Goal: Information Seeking & Learning: Learn about a topic

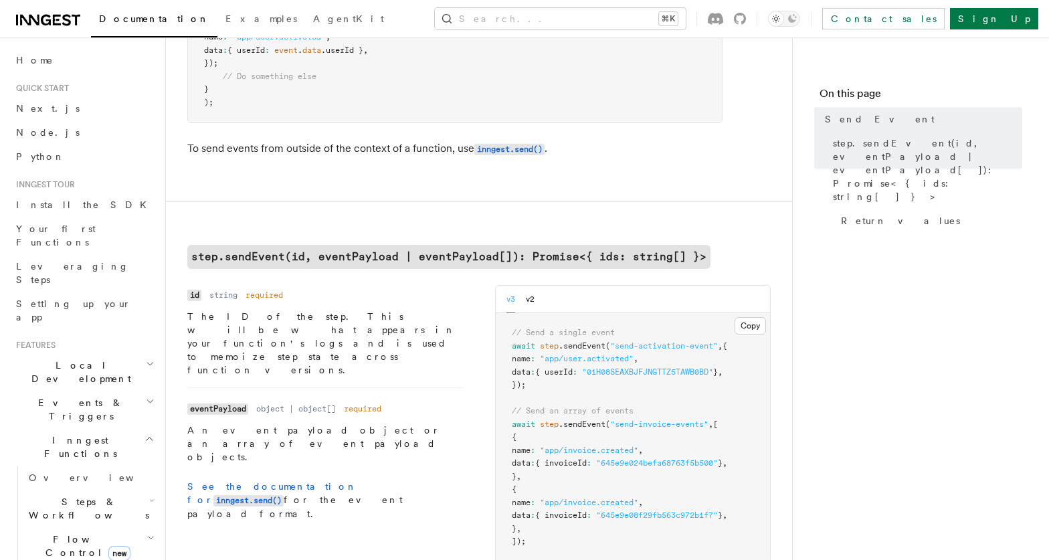
scroll to position [264, 0]
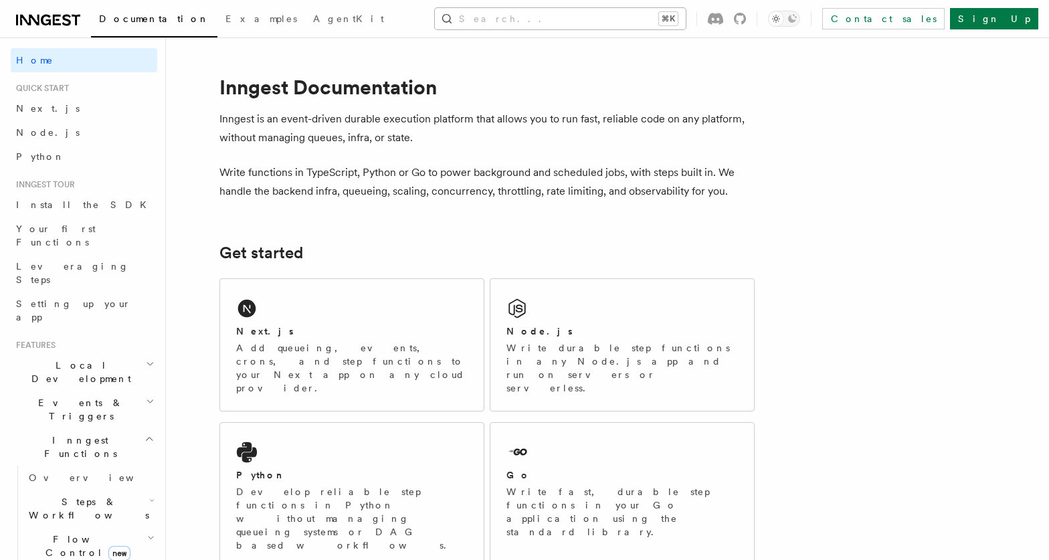
click at [577, 24] on button "Search... ⌘K" at bounding box center [560, 18] width 251 height 21
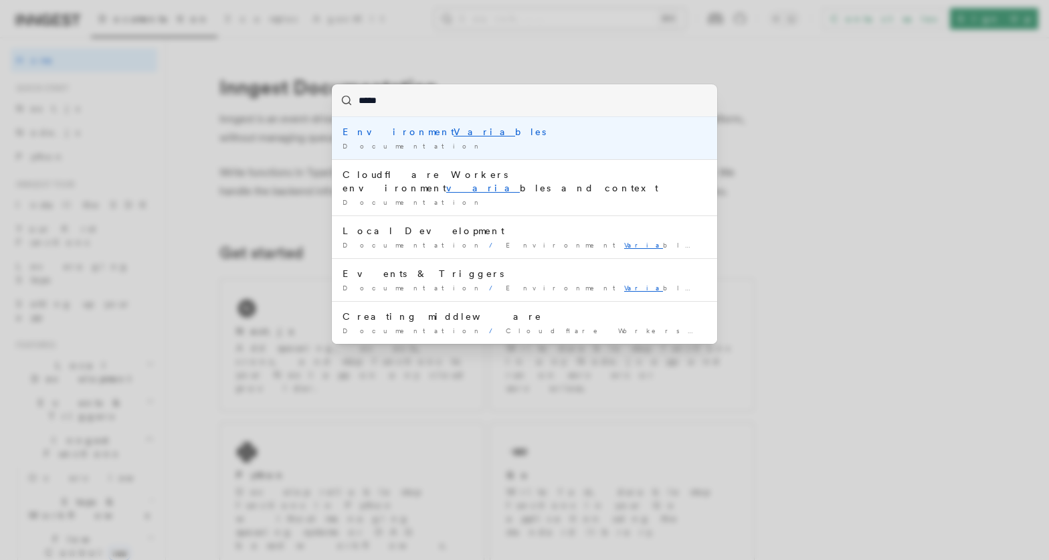
type input "******"
click at [471, 127] on div "Environment Variab les" at bounding box center [525, 131] width 364 height 13
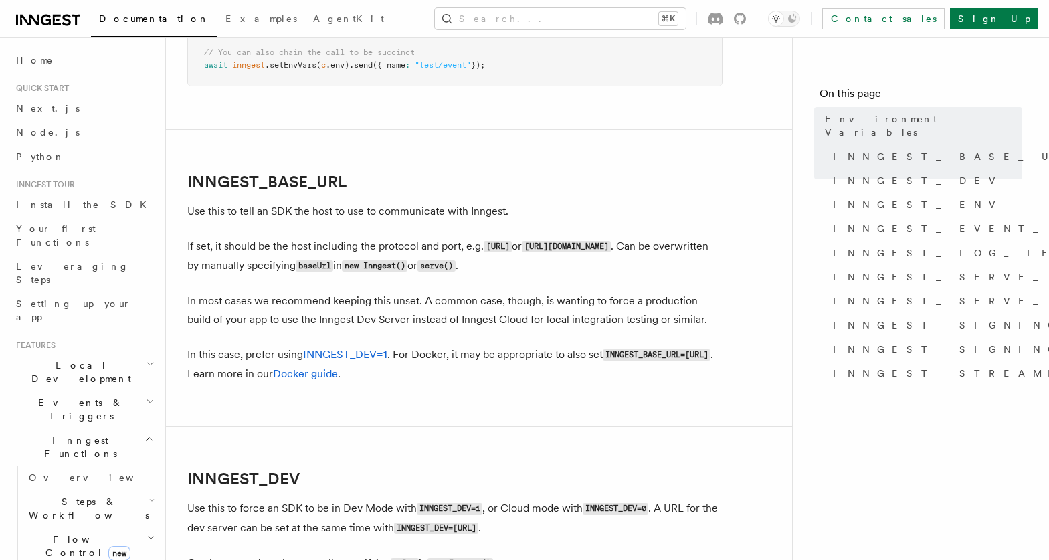
scroll to position [599, 0]
click at [280, 183] on link "INNGEST_BASE_URL" at bounding box center [266, 180] width 159 height 19
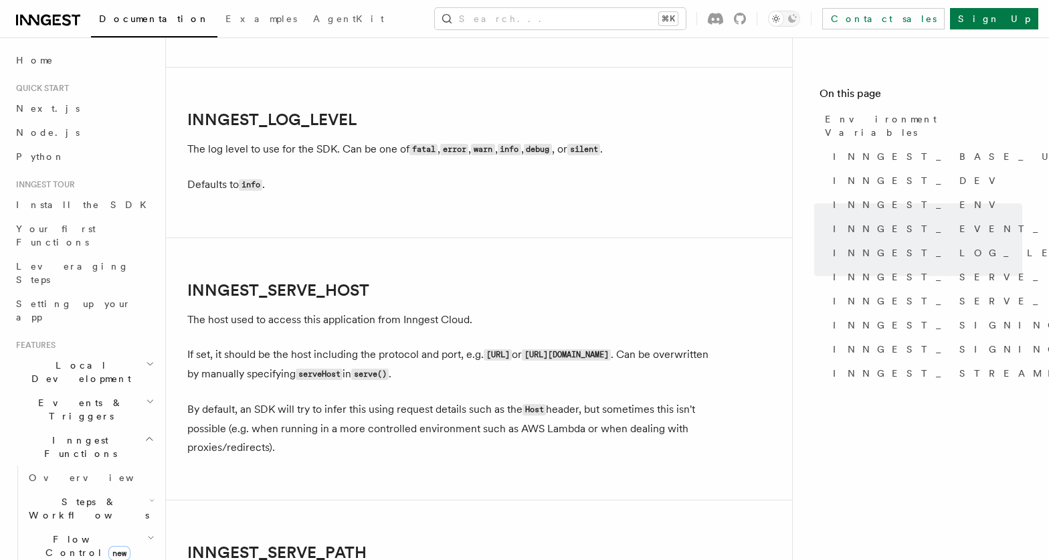
scroll to position [1668, 0]
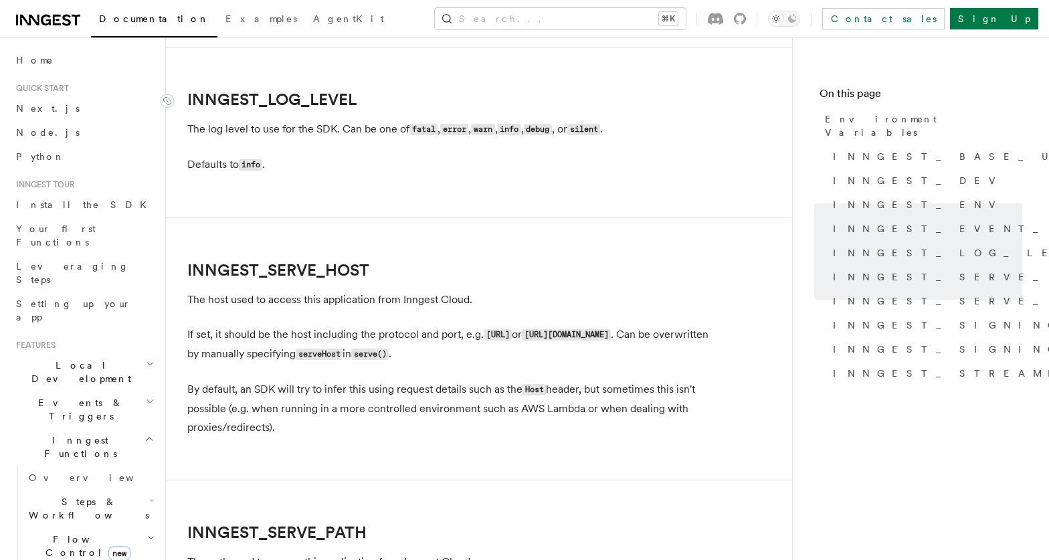
click at [280, 102] on link "INNGEST_LOG_LEVEL" at bounding box center [271, 99] width 169 height 19
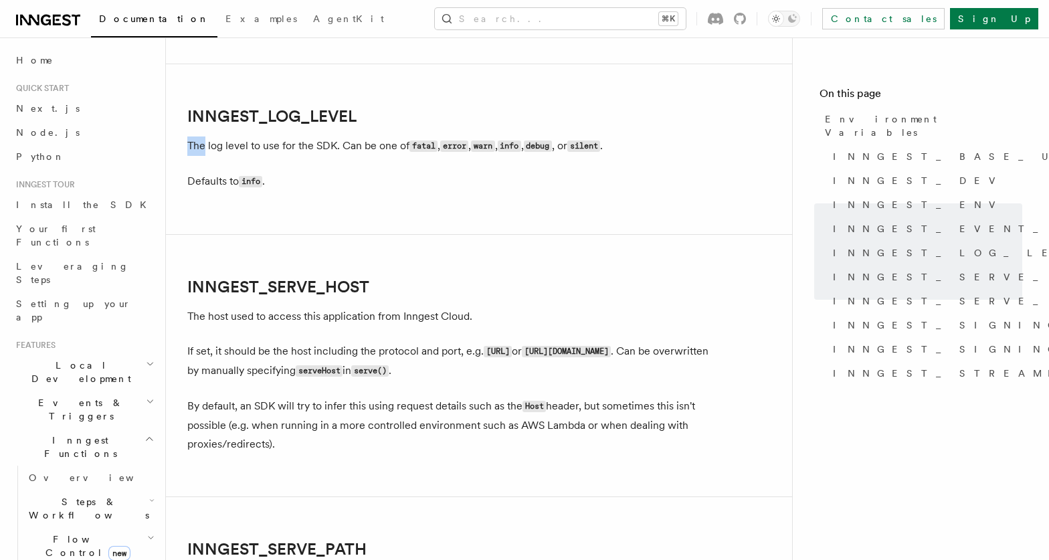
scroll to position [1645, 0]
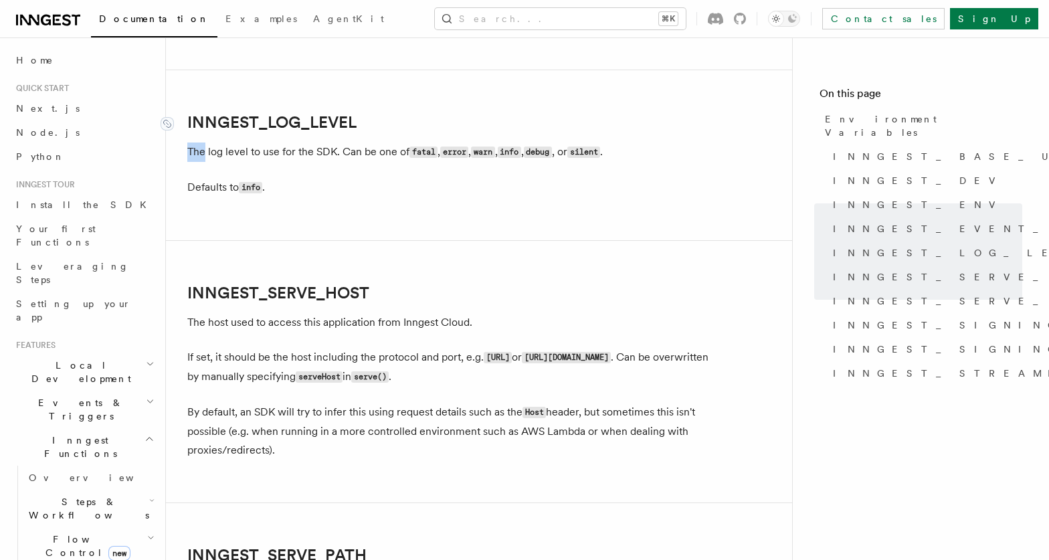
click at [341, 121] on link "INNGEST_LOG_LEVEL" at bounding box center [271, 122] width 169 height 19
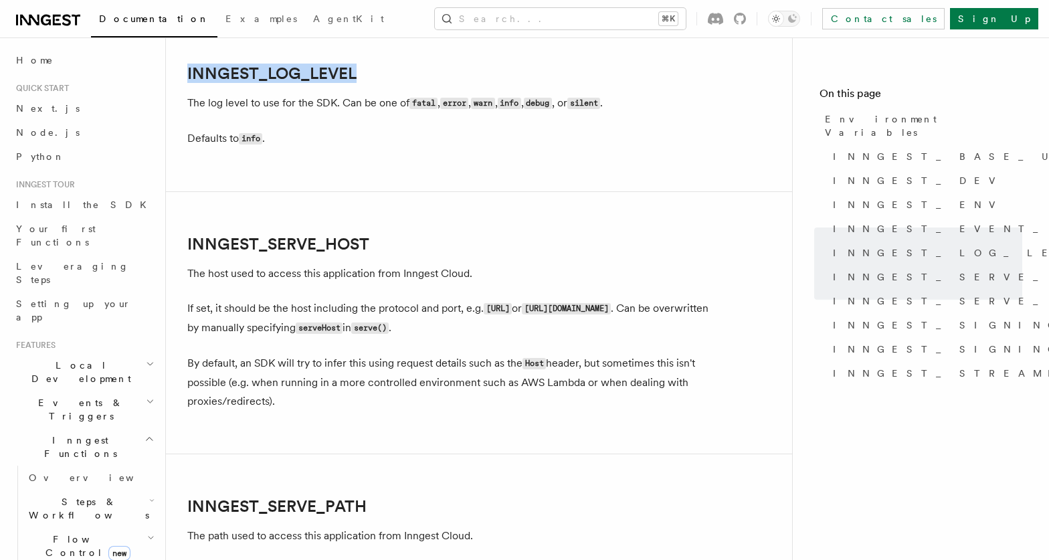
copy link "INNGEST_LOG_LEVEL"
drag, startPoint x: 359, startPoint y: 66, endPoint x: 197, endPoint y: 54, distance: 162.3
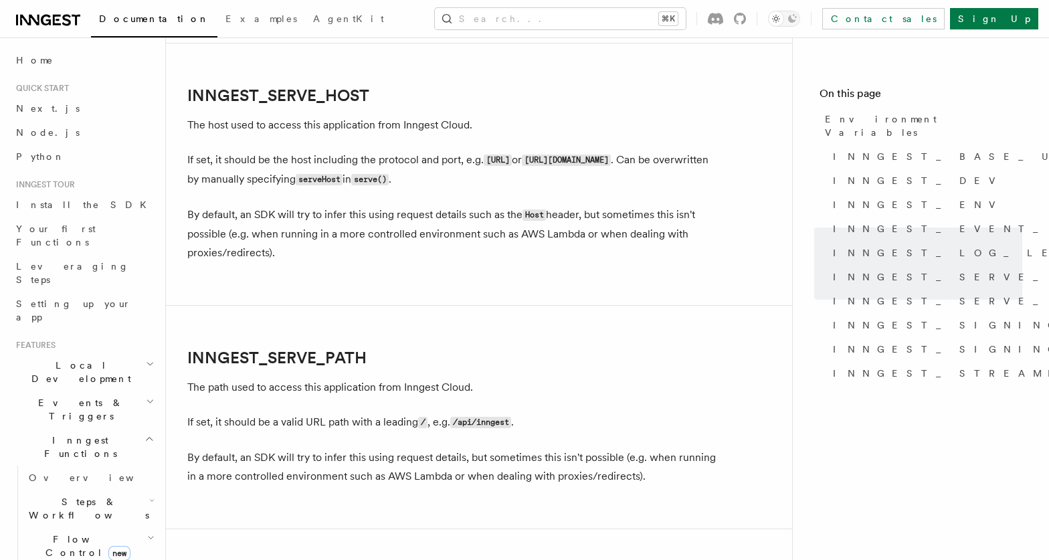
scroll to position [1845, 0]
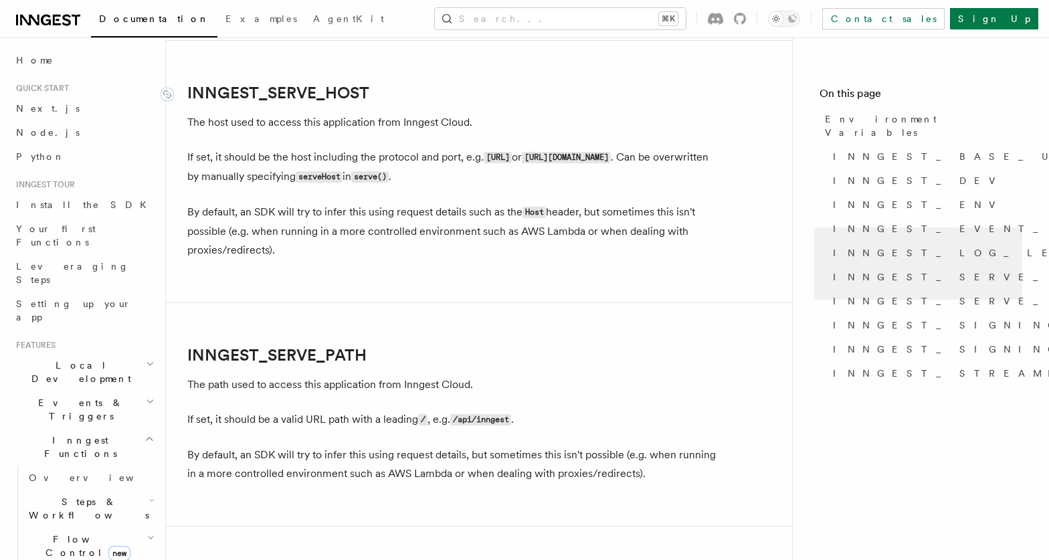
click at [276, 90] on link "INNGEST_SERVE_HOST" at bounding box center [278, 93] width 182 height 19
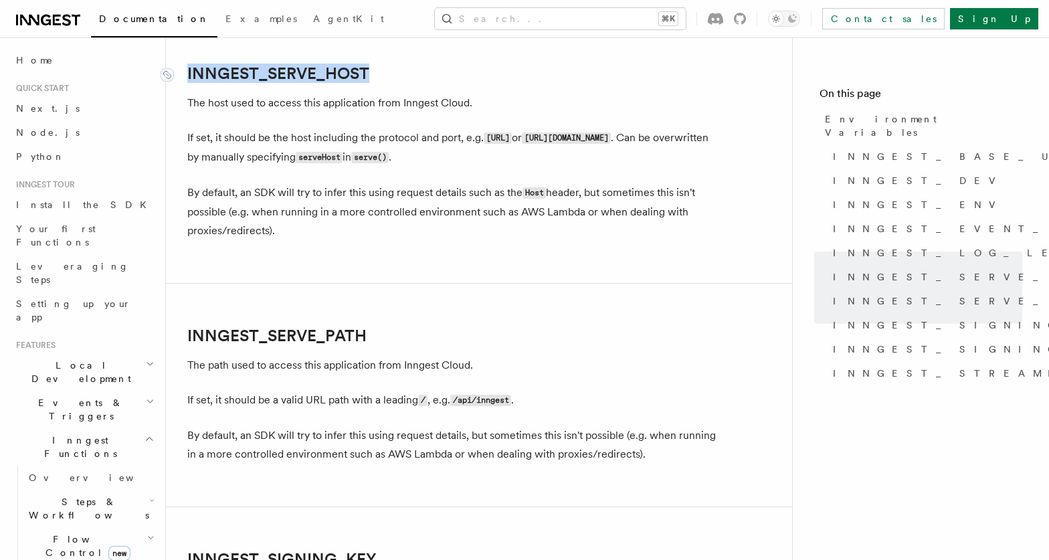
copy link "INNGEST_SERVE_HOST"
drag, startPoint x: 390, startPoint y: 77, endPoint x: 189, endPoint y: 78, distance: 200.7
click at [189, 78] on h2 "INNGEST_SERVE_HOST" at bounding box center [454, 73] width 535 height 19
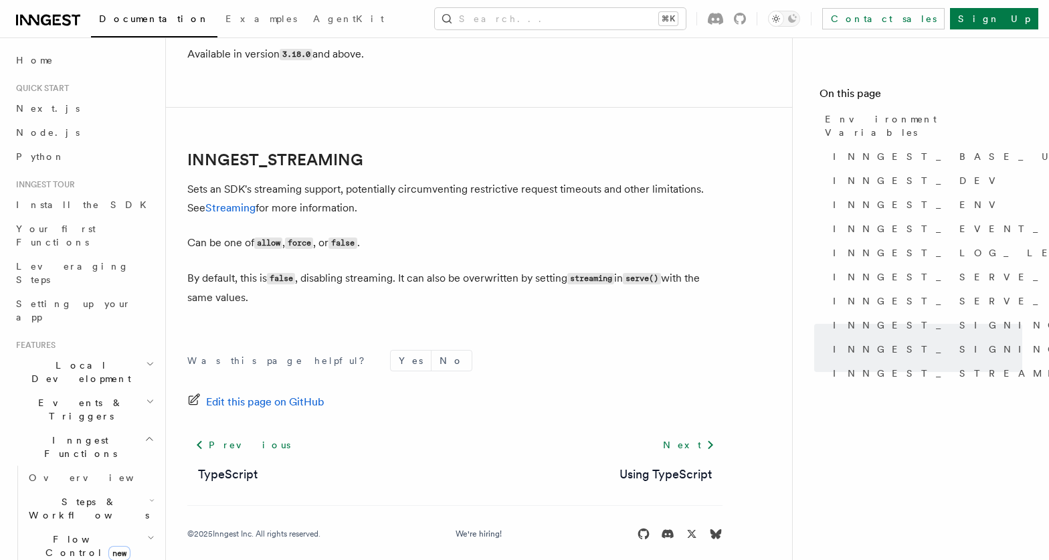
scroll to position [2649, 0]
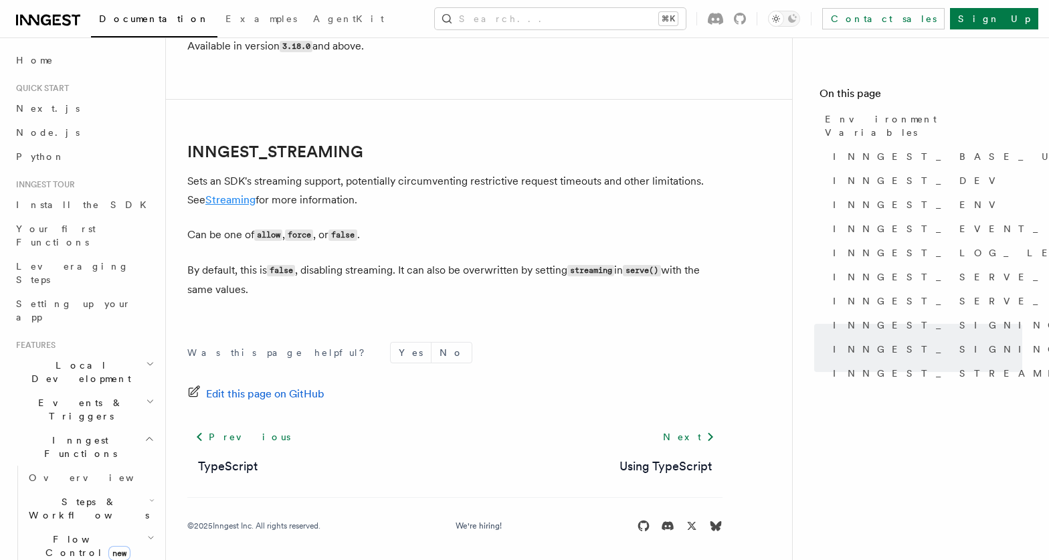
click at [216, 199] on link "Streaming" at bounding box center [230, 199] width 50 height 13
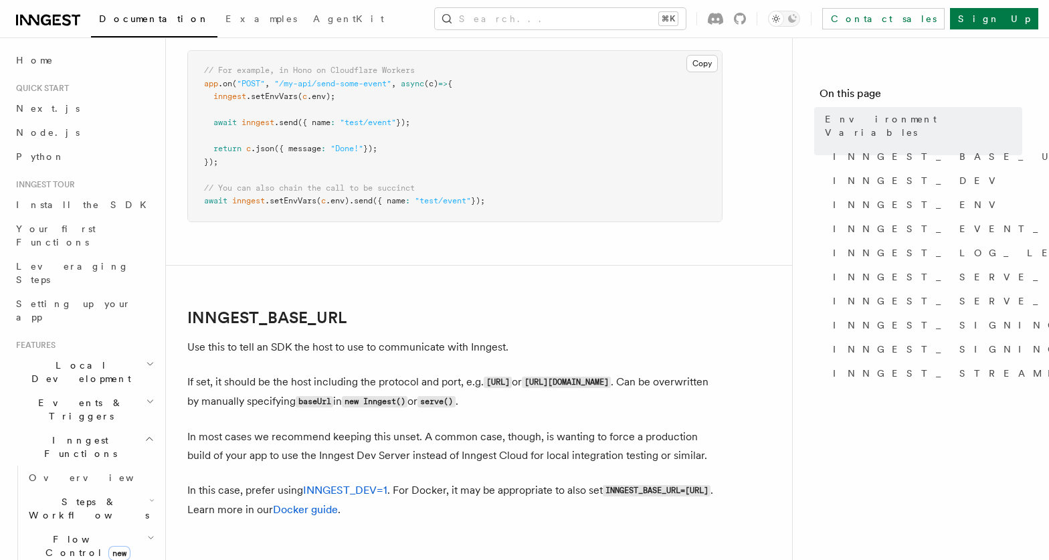
scroll to position [462, 0]
copy code "http://localhost:8288"
drag, startPoint x: 490, startPoint y: 382, endPoint x: 590, endPoint y: 388, distance: 100.5
click at [590, 388] on p "If set, it should be the host including the protocol and port, e.g. http://loca…" at bounding box center [454, 391] width 535 height 39
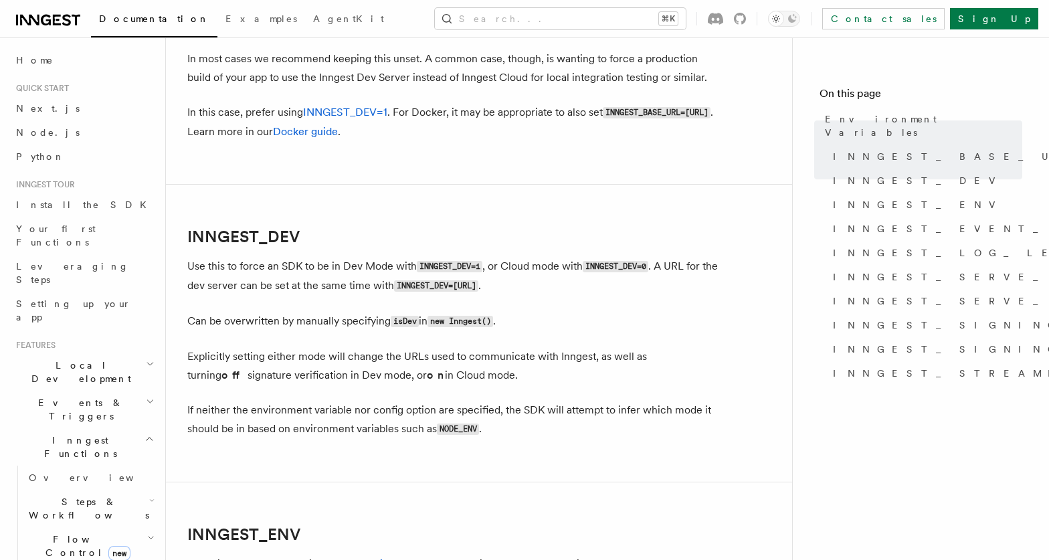
scroll to position [860, 0]
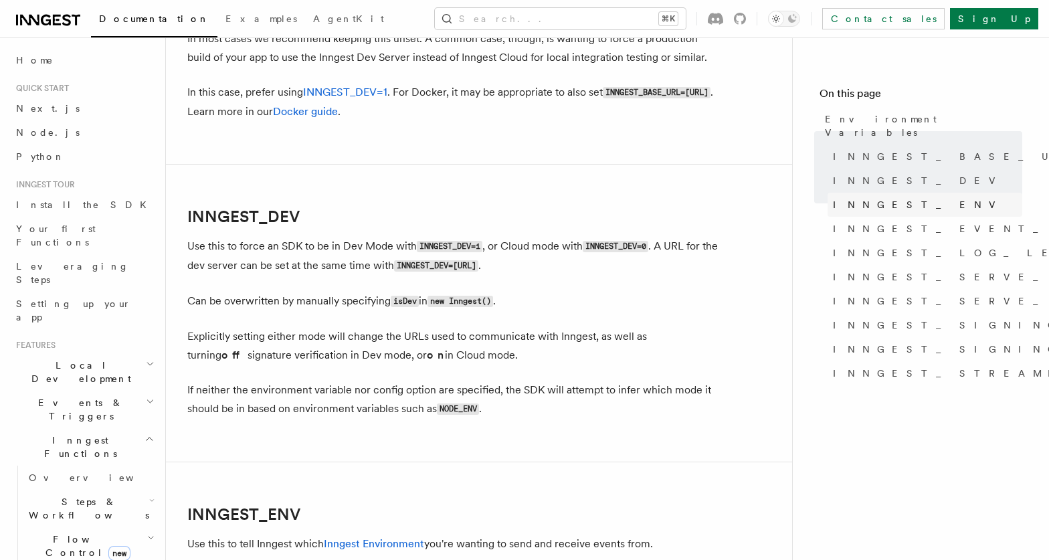
click at [878, 199] on link "INNGEST_ENV" at bounding box center [924, 205] width 195 height 24
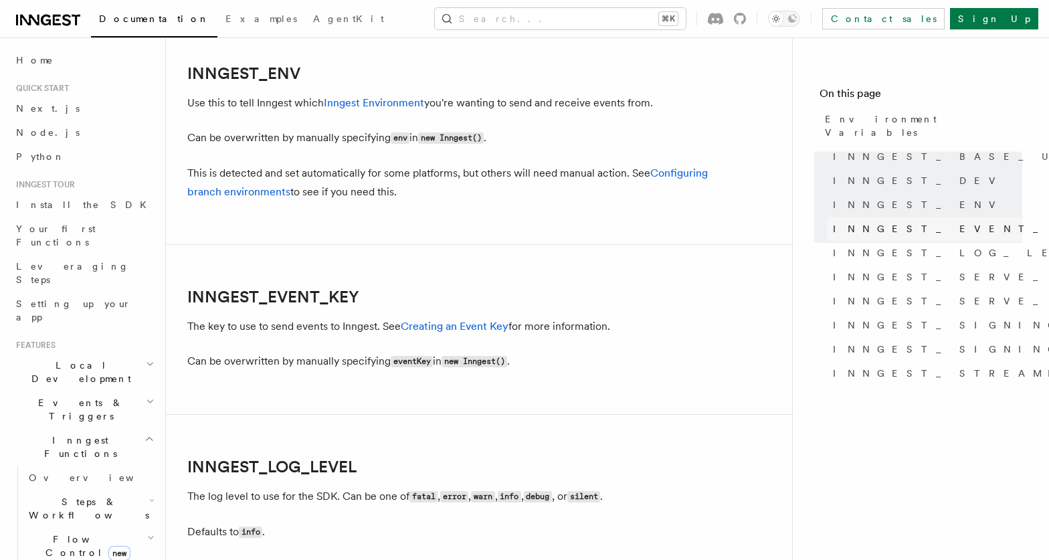
click at [878, 222] on span "INNGEST_EVENT_KEY" at bounding box center [967, 228] width 268 height 13
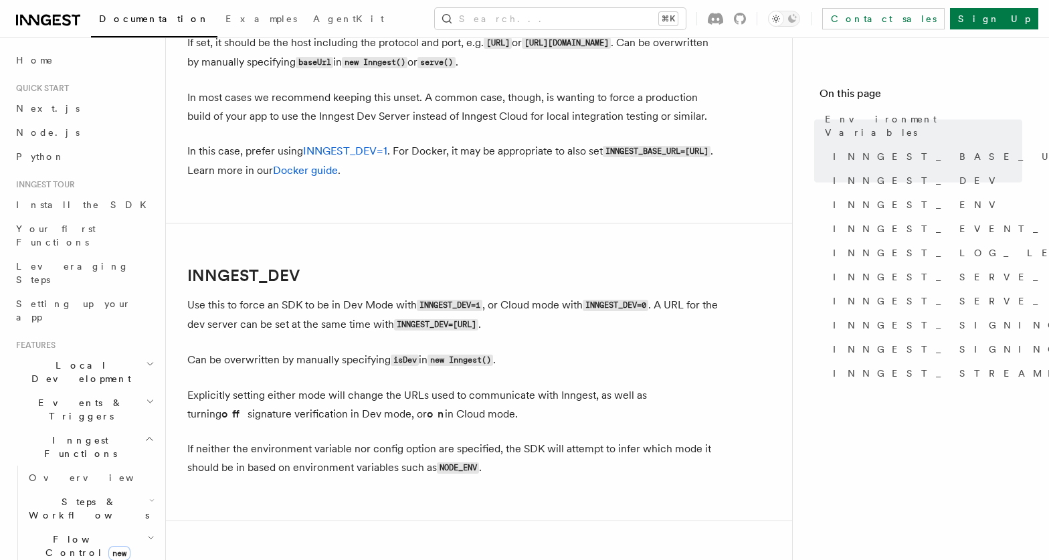
scroll to position [817, 0]
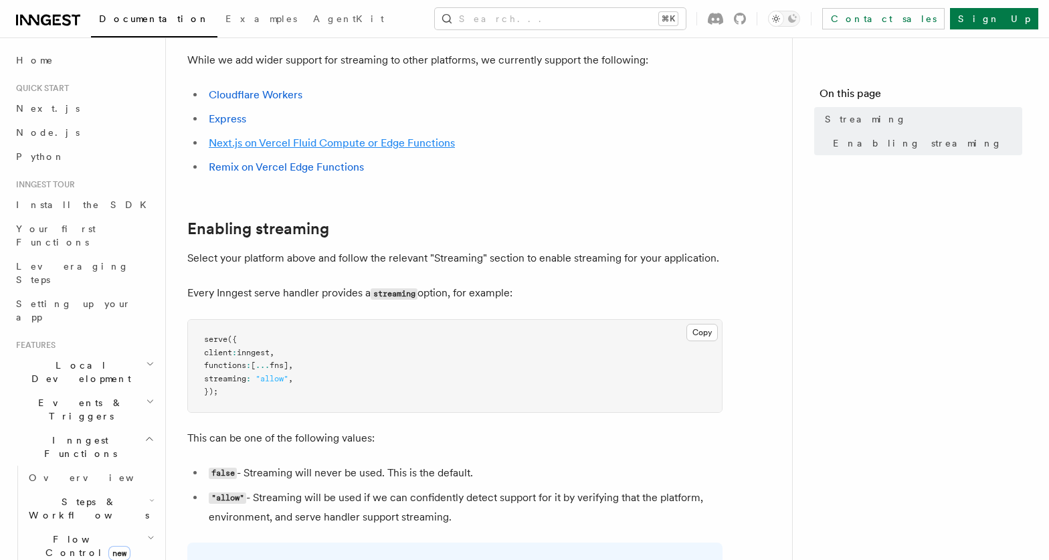
scroll to position [145, 0]
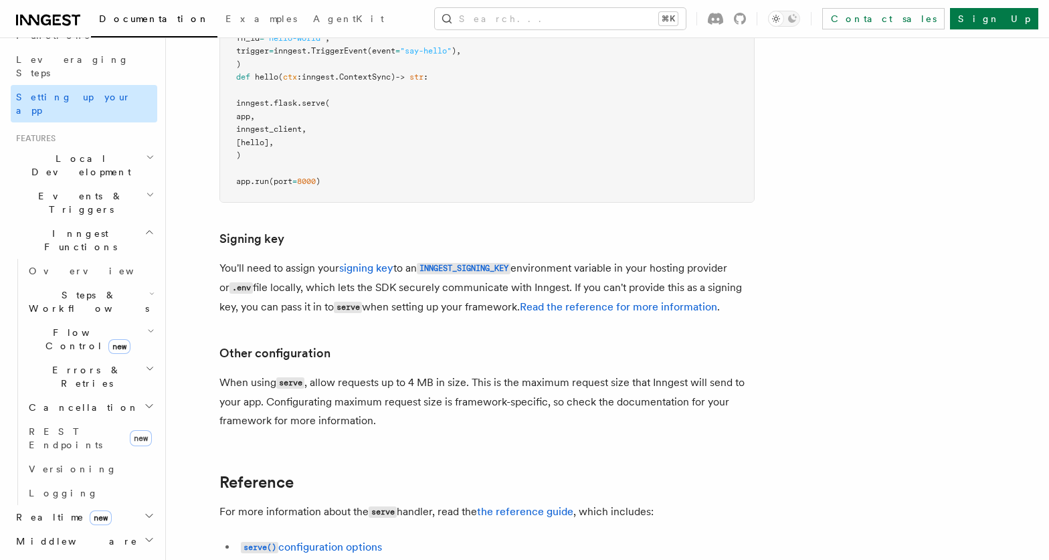
scroll to position [208, 0]
click at [72, 287] on span "Steps & Workflows" at bounding box center [86, 300] width 126 height 27
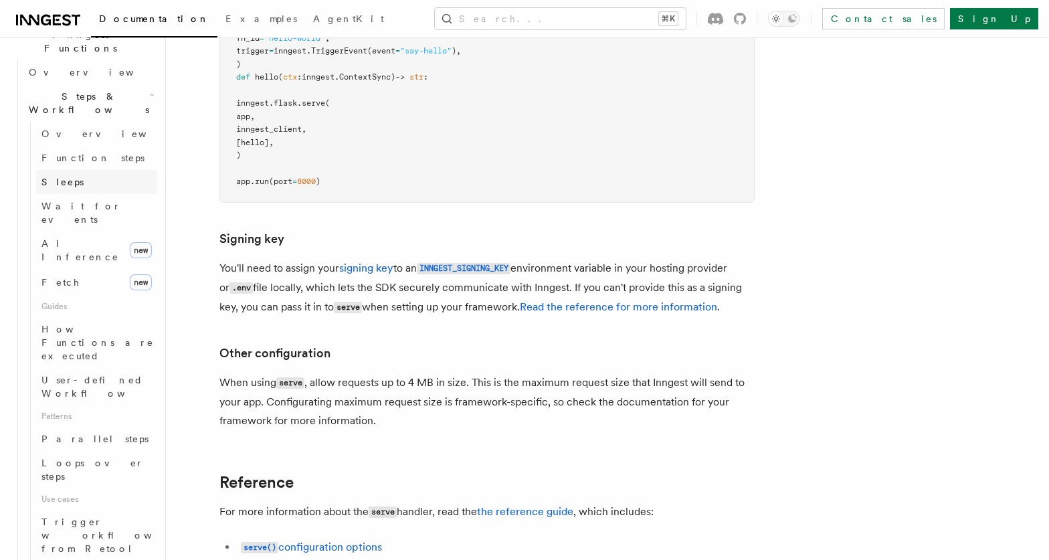
scroll to position [518, 0]
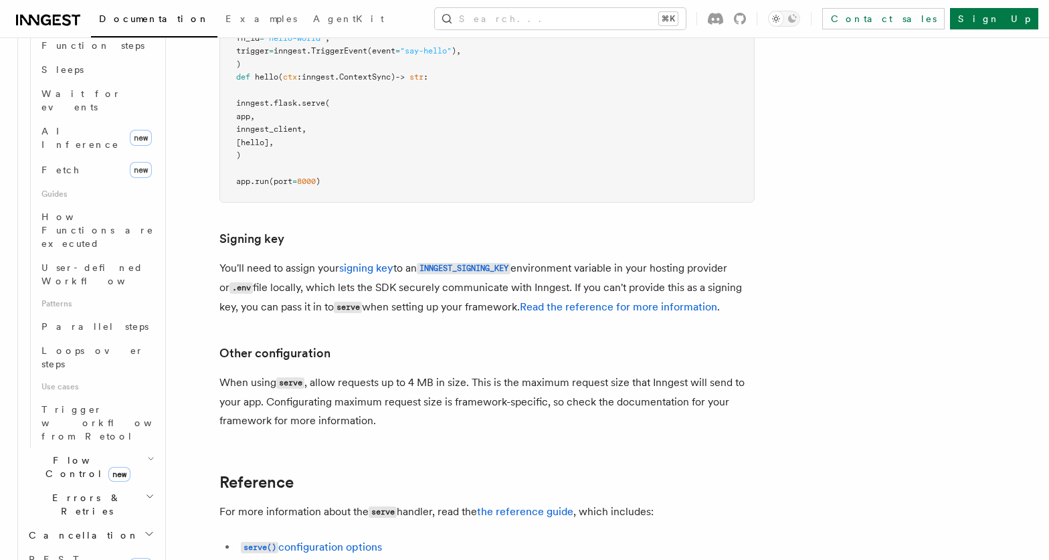
click at [58, 454] on span "Flow Control new" at bounding box center [85, 467] width 124 height 27
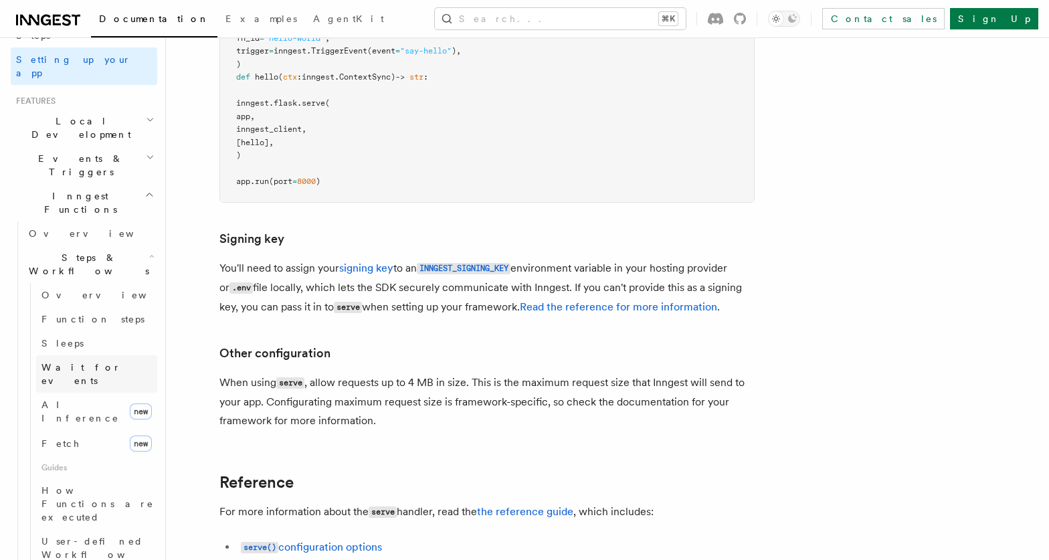
scroll to position [243, 0]
click at [78, 153] on span "Events & Triggers" at bounding box center [78, 166] width 135 height 27
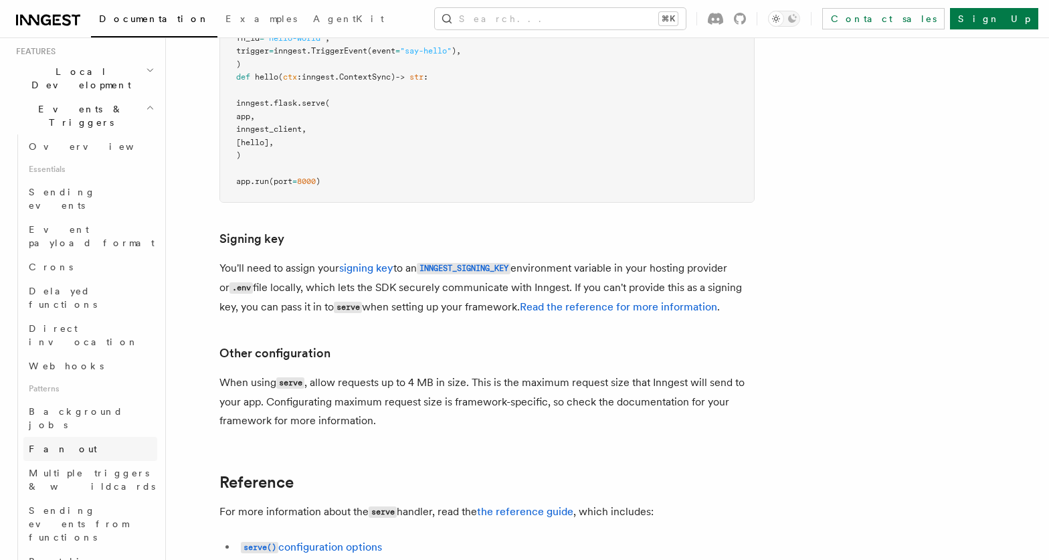
scroll to position [304, 0]
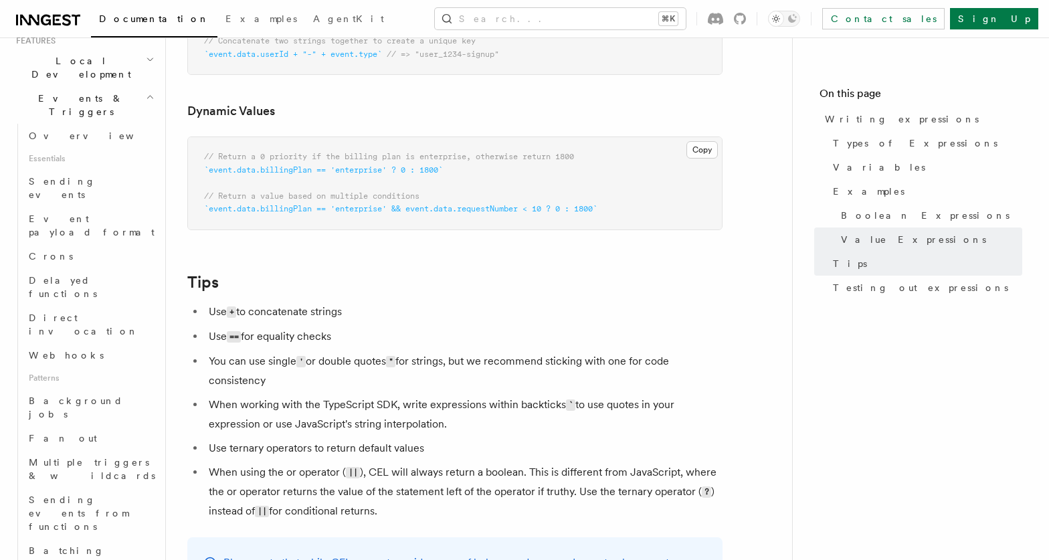
scroll to position [1135, 0]
